Goal: Check status: Check status

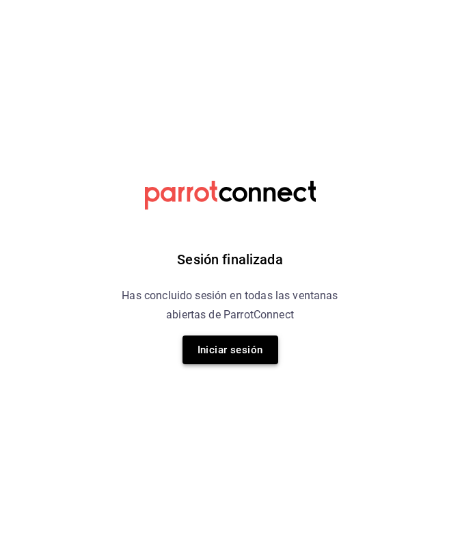
click at [240, 349] on button "Iniciar sesión" at bounding box center [231, 349] width 96 height 29
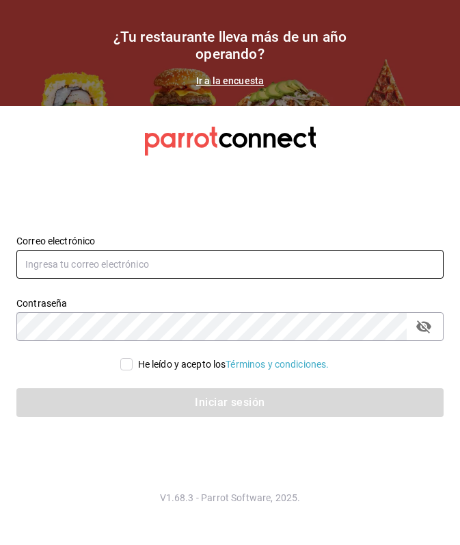
type input "[EMAIL_ADDRESS][DOMAIN_NAME]"
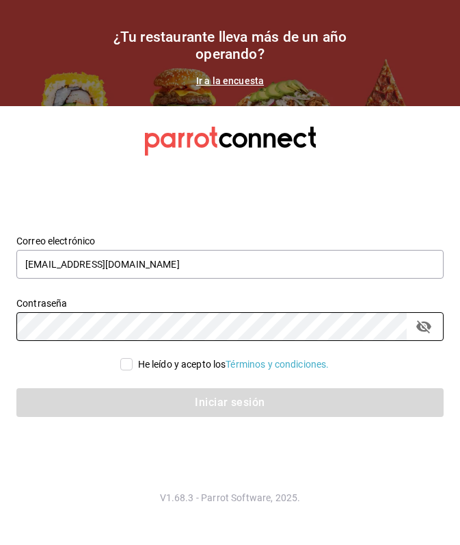
click at [127, 363] on input "He leído y acepto los Términos y condiciones." at bounding box center [126, 364] width 12 height 12
checkbox input "true"
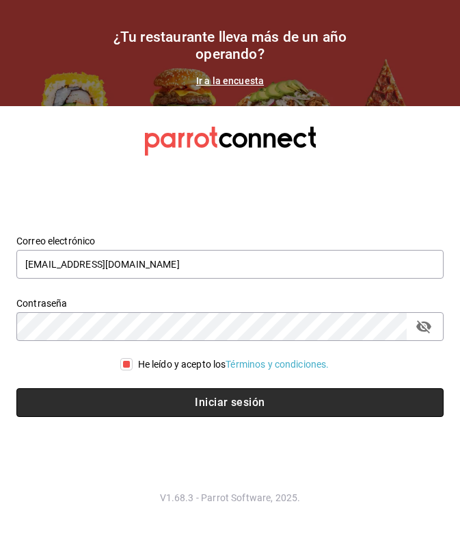
click at [162, 402] on button "Iniciar sesión" at bounding box center [230, 402] width 428 height 29
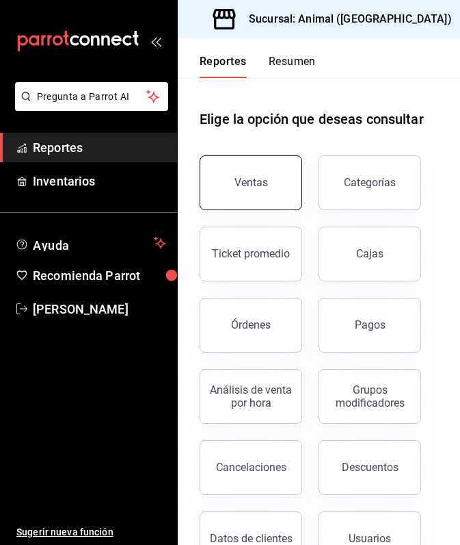
click at [271, 196] on button "Ventas" at bounding box center [251, 182] width 103 height 55
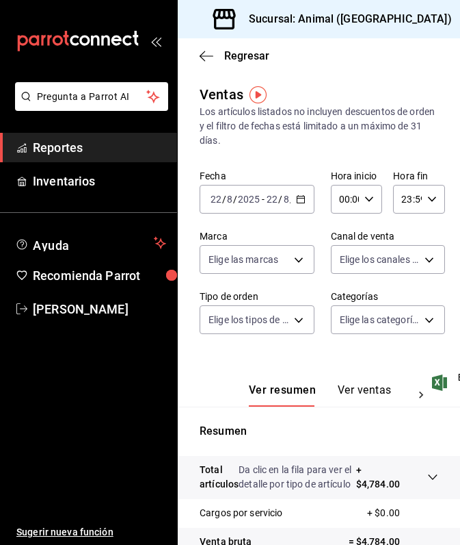
click at [302, 197] on icon "button" at bounding box center [301, 199] width 10 height 10
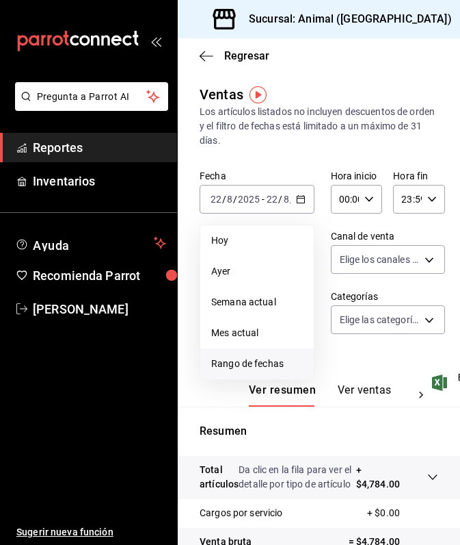
click at [250, 362] on span "Rango de fechas" at bounding box center [257, 363] width 92 height 14
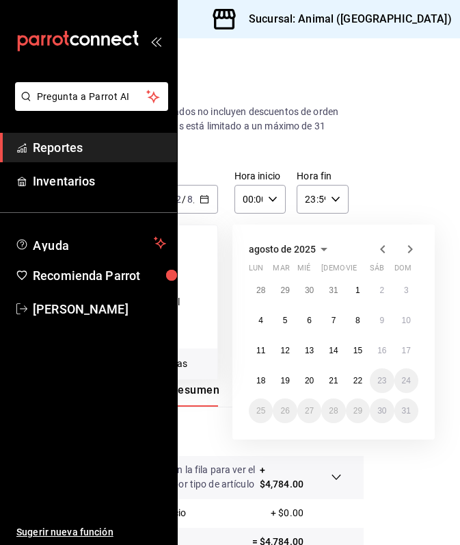
scroll to position [0, 99]
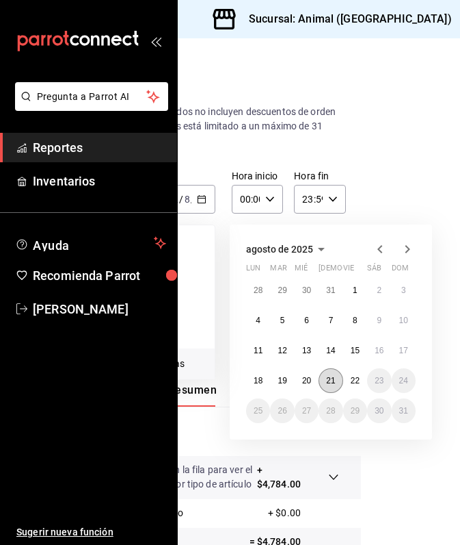
click at [338, 375] on button "21" at bounding box center [331, 380] width 24 height 25
click at [358, 382] on abbr "22" at bounding box center [355, 381] width 9 height 10
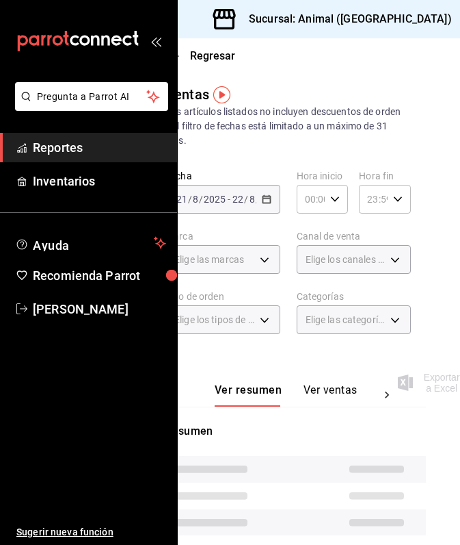
scroll to position [0, 36]
click at [337, 196] on icon "button" at bounding box center [335, 199] width 10 height 10
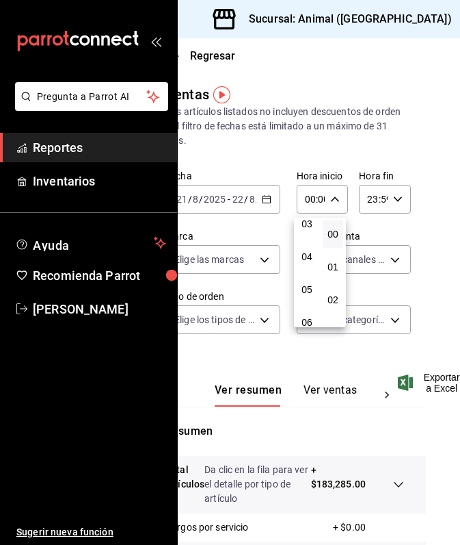
scroll to position [114, 0]
click at [309, 287] on span "05" at bounding box center [307, 283] width 4 height 11
type input "05:00"
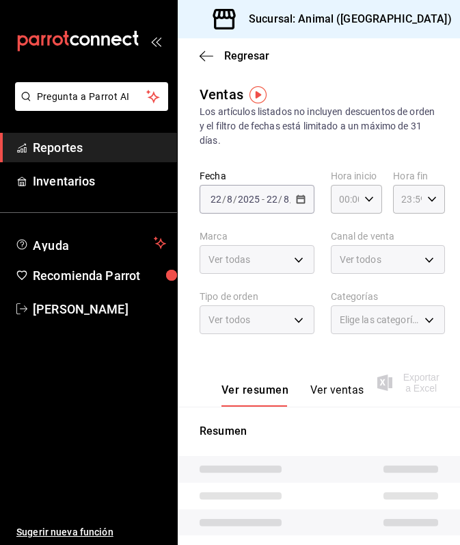
type input "05:00"
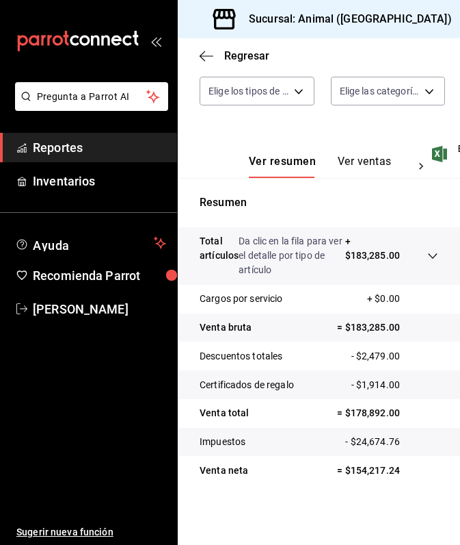
scroll to position [229, 0]
click at [460, 19] on icon "button" at bounding box center [468, 19] width 11 height 11
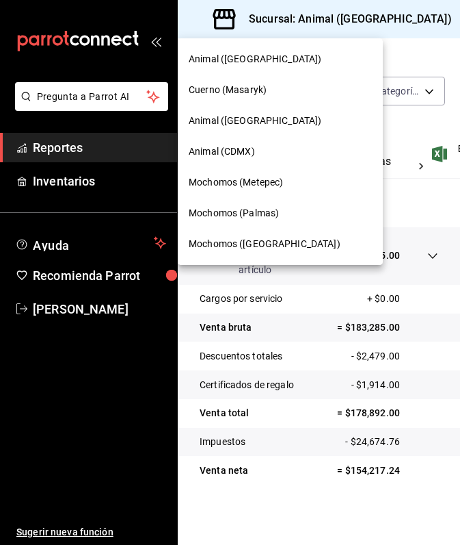
click at [220, 216] on span "Mochomos (Palmas)" at bounding box center [234, 213] width 90 height 14
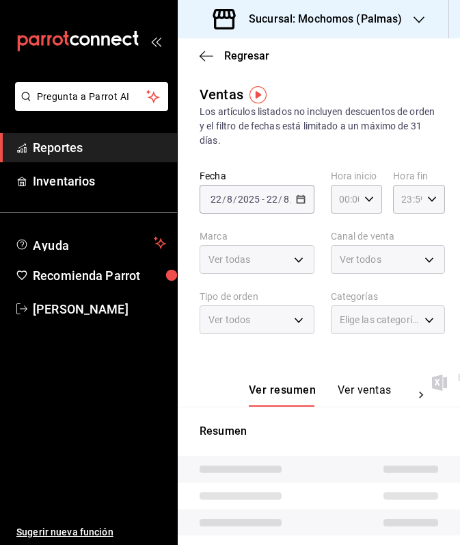
type input "05:00"
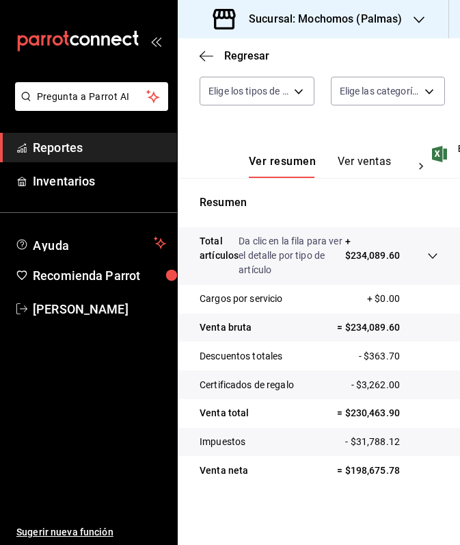
scroll to position [229, 0]
click at [419, 10] on div "Sucursal: Mochomos (Palmas)" at bounding box center [310, 19] width 242 height 38
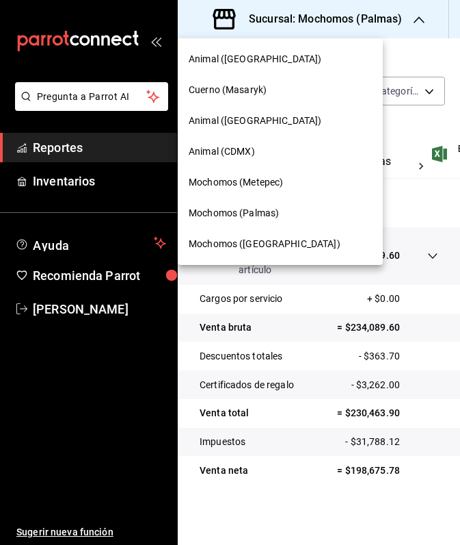
click at [261, 189] on div "Mochomos (Metepec)" at bounding box center [280, 182] width 205 height 31
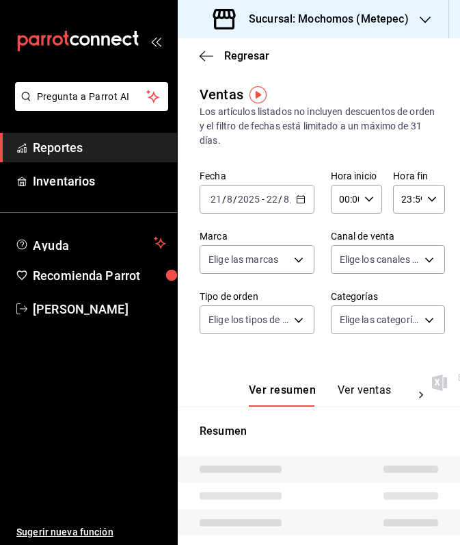
type input "05:00"
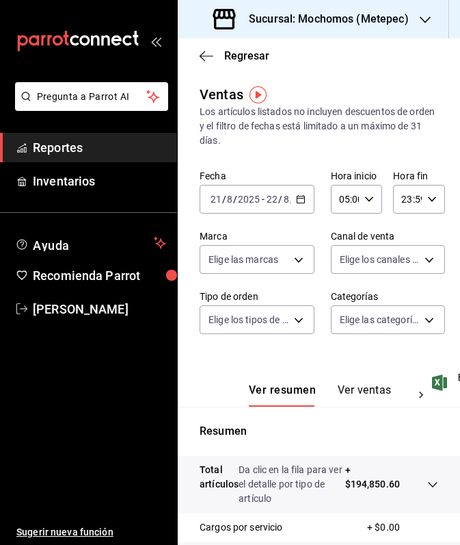
click at [433, 484] on icon at bounding box center [433, 484] width 11 height 11
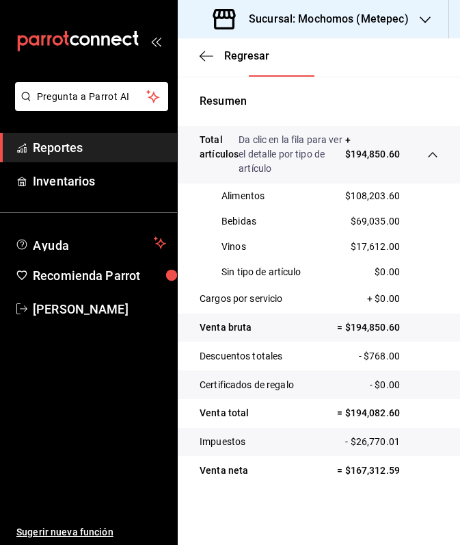
scroll to position [330, 0]
click at [428, 17] on icon "button" at bounding box center [425, 19] width 11 height 11
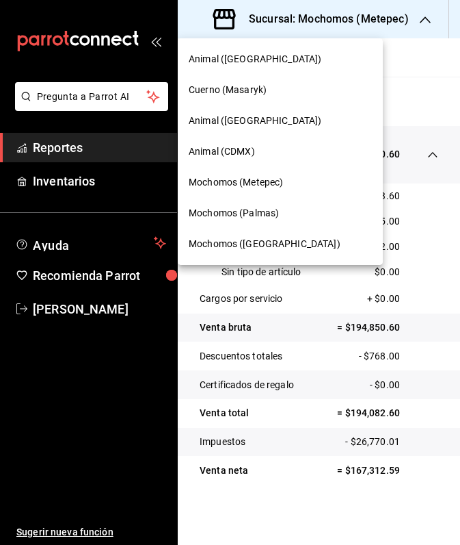
click at [237, 118] on span "Animal ([GEOGRAPHIC_DATA])" at bounding box center [255, 121] width 133 height 14
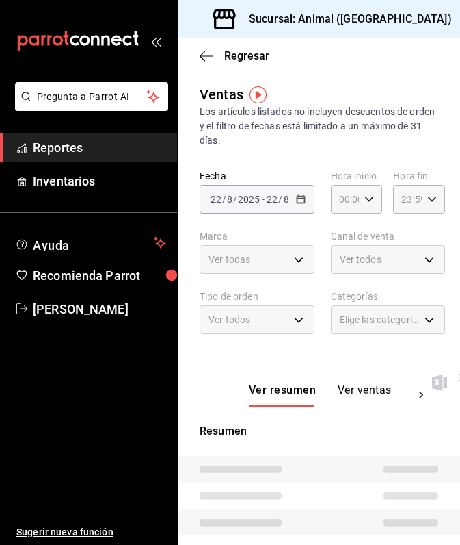
type input "05:00"
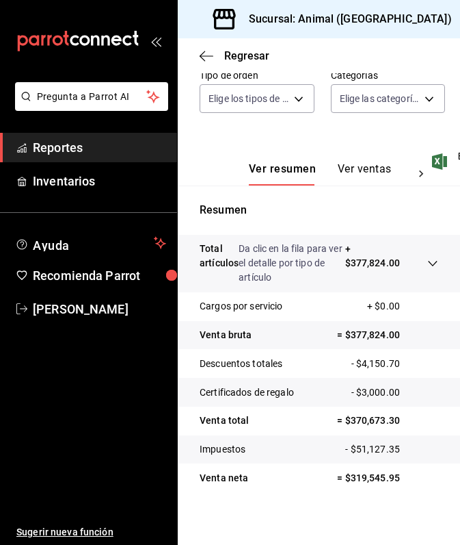
scroll to position [222, 0]
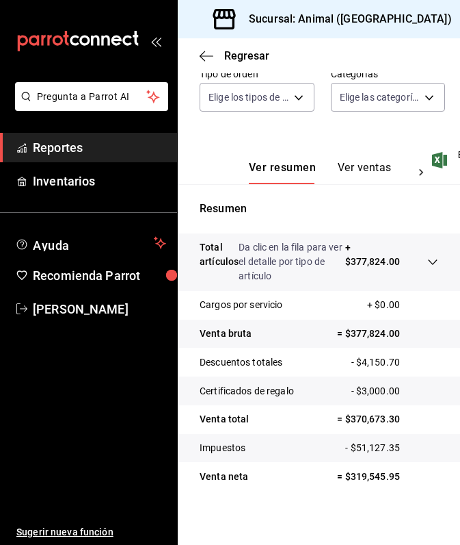
click at [460, 17] on icon "button" at bounding box center [468, 19] width 11 height 11
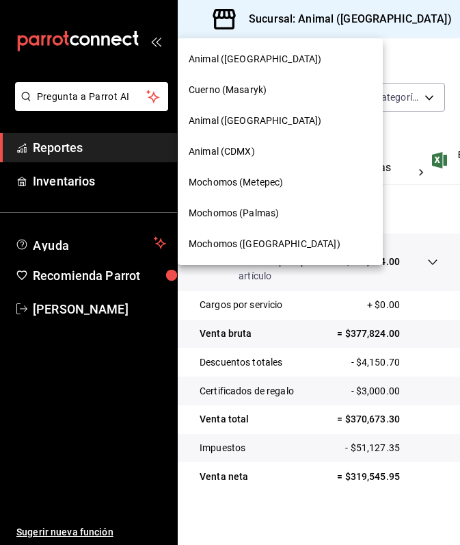
click at [217, 148] on span "Animal (CDMX)" at bounding box center [222, 151] width 66 height 14
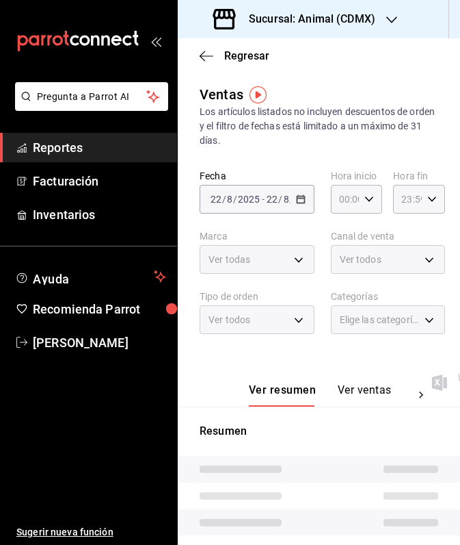
type input "05:00"
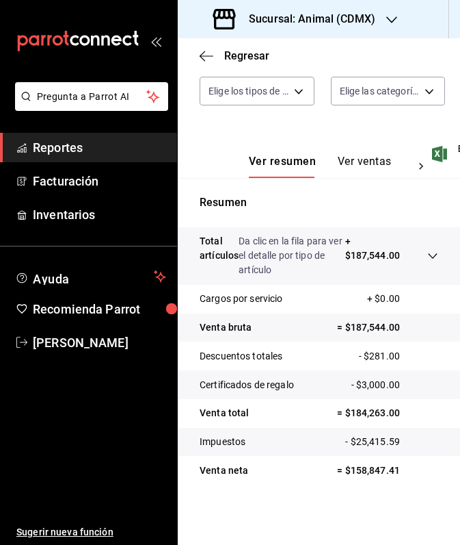
click at [393, 12] on div at bounding box center [392, 19] width 11 height 14
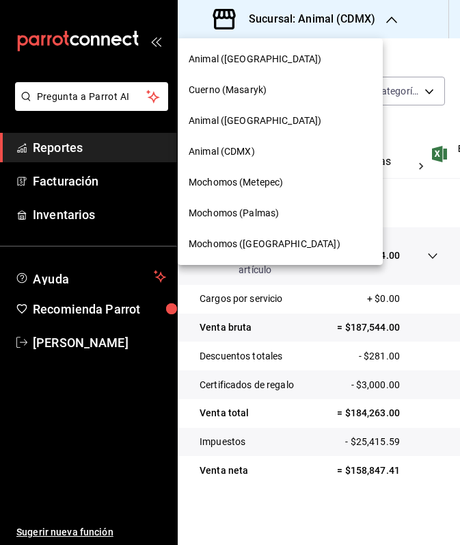
click at [258, 99] on div "Cuerno (Masaryk)" at bounding box center [280, 90] width 205 height 31
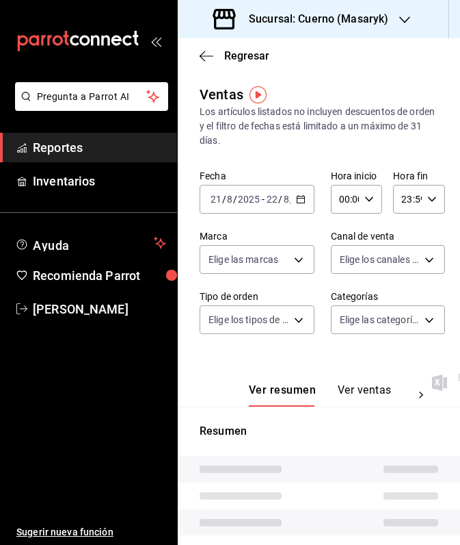
type input "05:00"
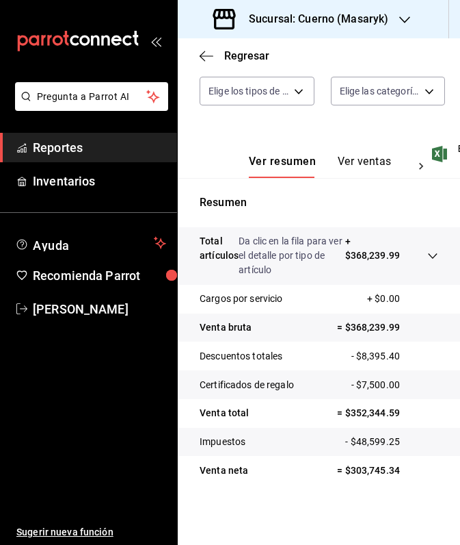
scroll to position [229, 0]
